Goal: Find specific page/section: Find specific page/section

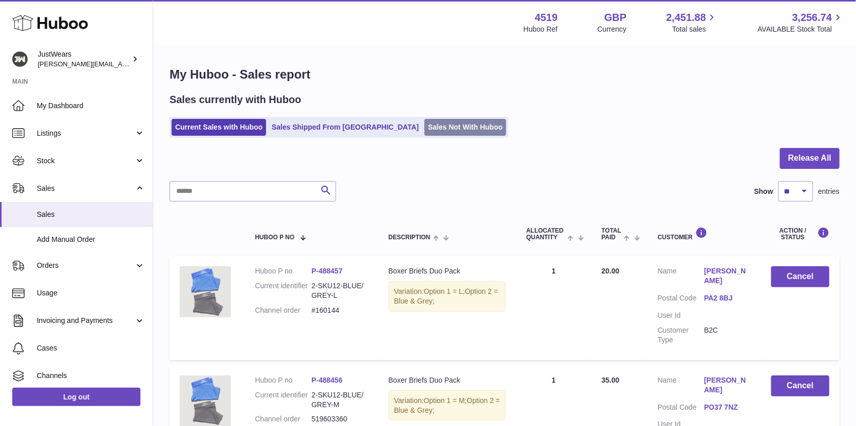
click at [424, 125] on link "Sales Not With Huboo" at bounding box center [465, 127] width 82 height 17
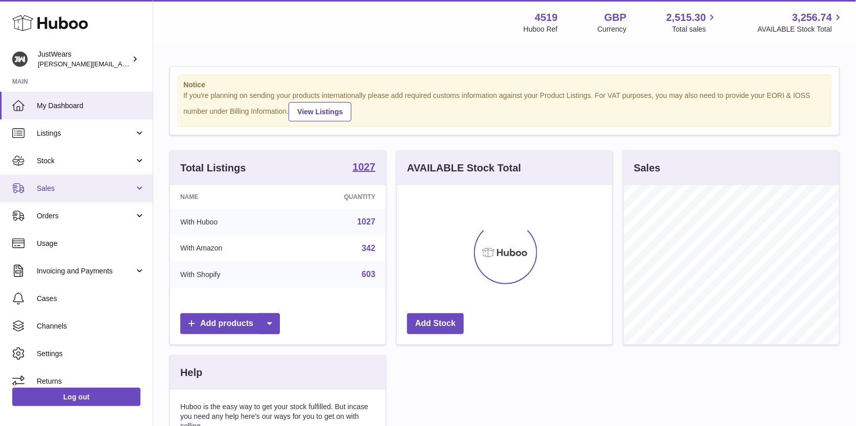
scroll to position [159, 215]
click at [93, 185] on span "Sales" at bounding box center [86, 189] width 98 height 10
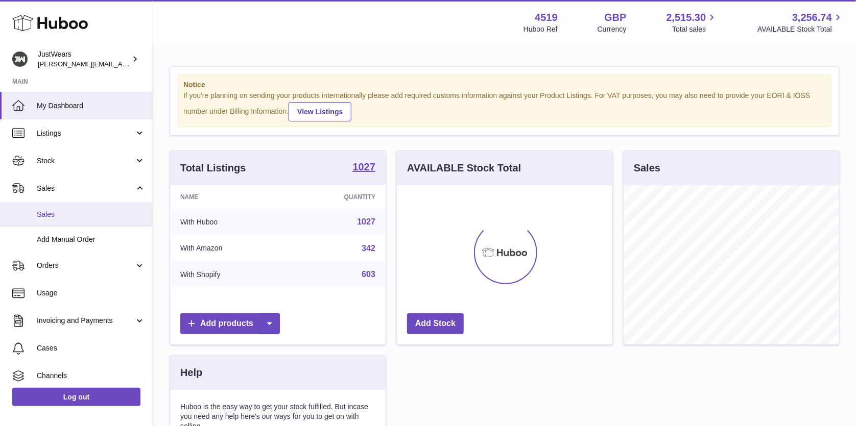
click at [105, 217] on span "Sales" at bounding box center [91, 215] width 108 height 10
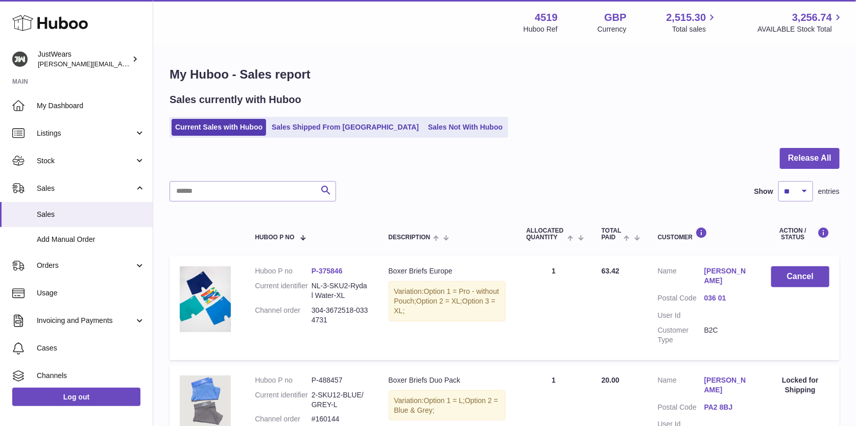
click at [424, 129] on link "Sales Not With Huboo" at bounding box center [465, 127] width 82 height 17
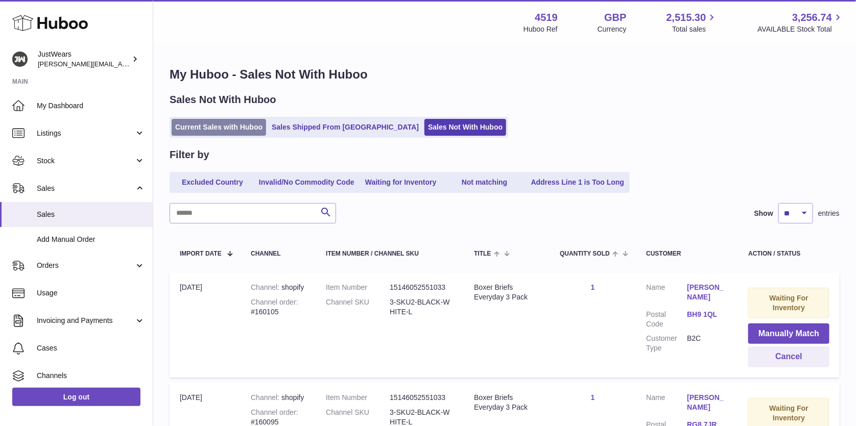
click at [237, 127] on link "Current Sales with Huboo" at bounding box center [219, 127] width 94 height 17
